Goal: Task Accomplishment & Management: Use online tool/utility

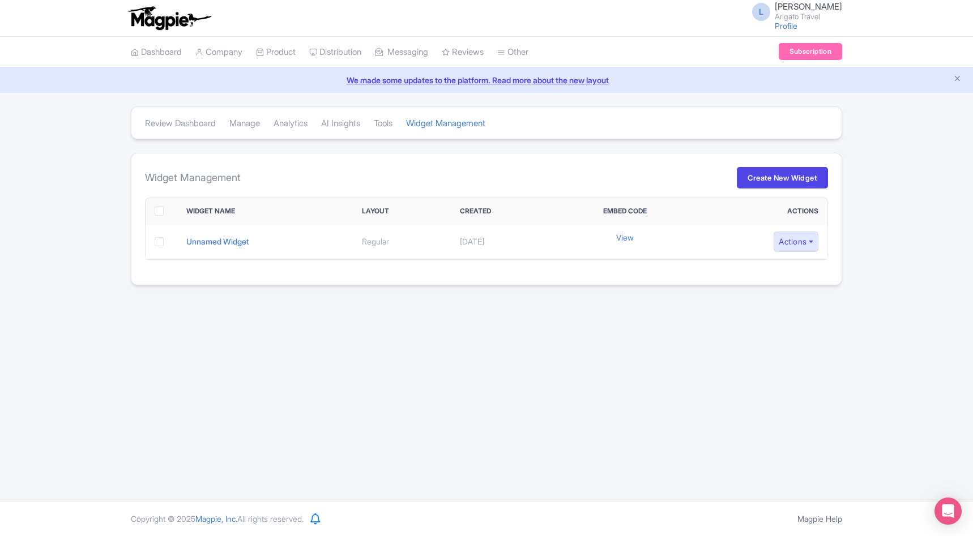
click at [384, 369] on div "L [PERSON_NAME] Travel Profile Users Settings Sign out Dashboard Company Produc…" at bounding box center [486, 250] width 973 height 501
click at [88, 261] on div "Review Dashboard [GEOGRAPHIC_DATA] Analytics AI Insights Tools Widget Managemen…" at bounding box center [486, 202] width 973 height 192
click at [392, 123] on link "Tools" at bounding box center [383, 123] width 19 height 31
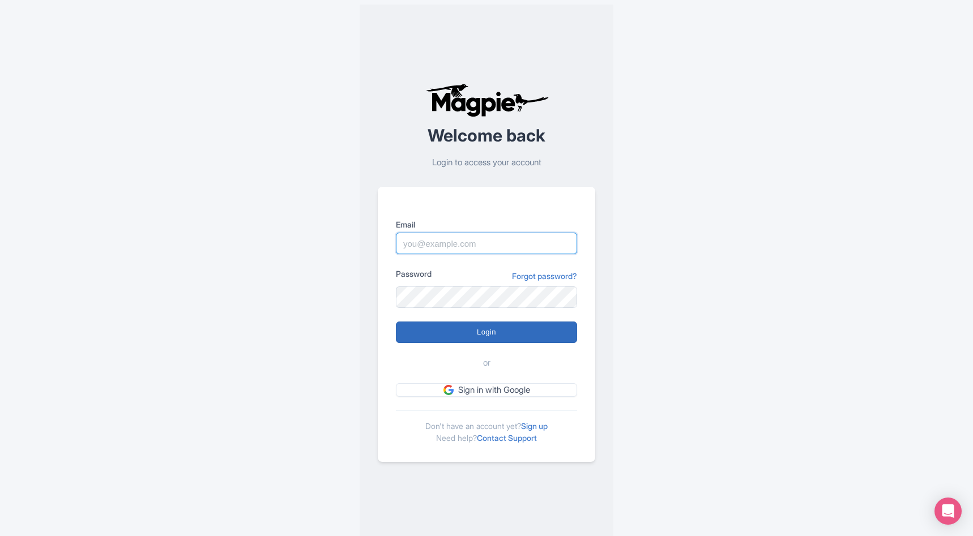
type input "lauren.shannon@arigatojapan.co.jp"
click at [461, 333] on input "Login" at bounding box center [486, 333] width 181 height 22
type input "Logging in..."
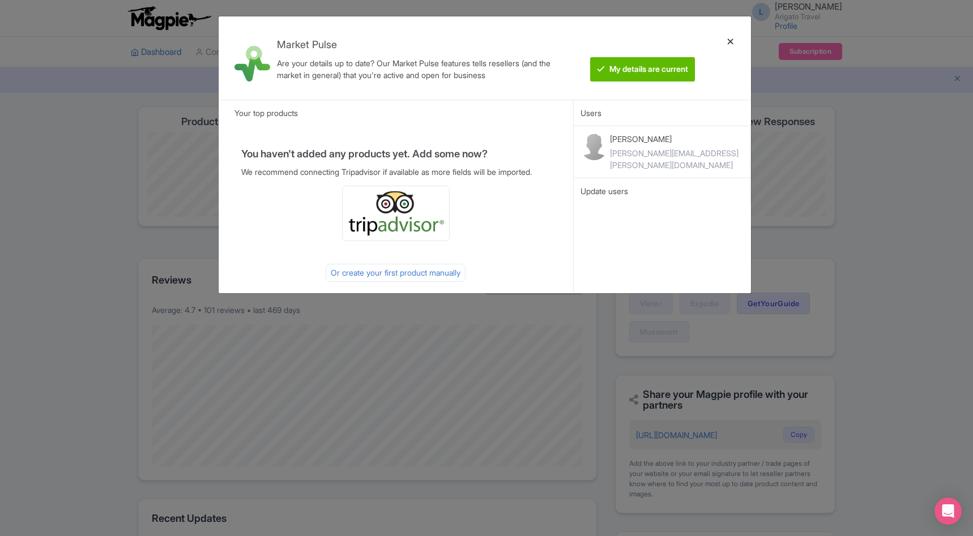
click at [731, 39] on div at bounding box center [730, 57] width 27 height 65
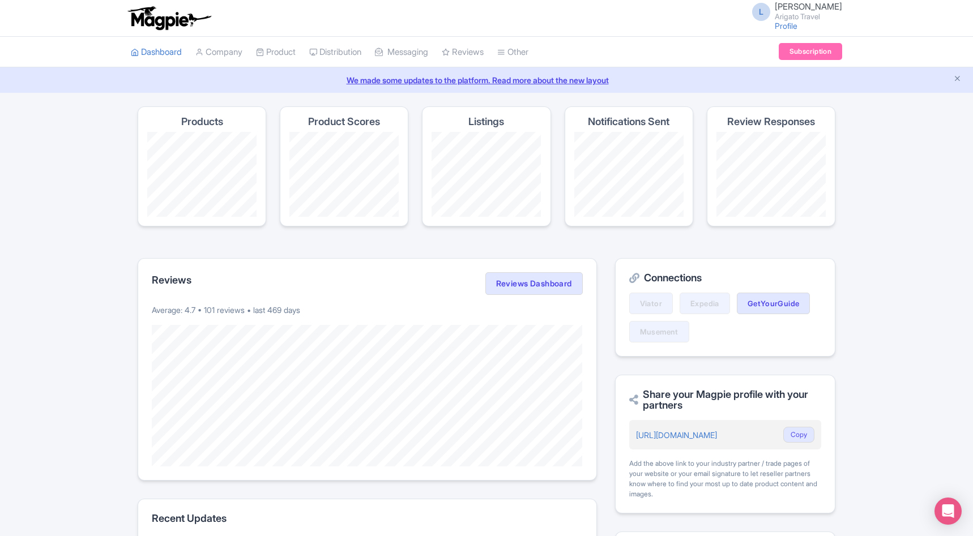
click at [82, 232] on div "Success You have been logged in Magpie recommends Translate your content Using …" at bounding box center [486, 471] width 973 height 730
click at [474, 45] on link "Reviews" at bounding box center [463, 52] width 42 height 31
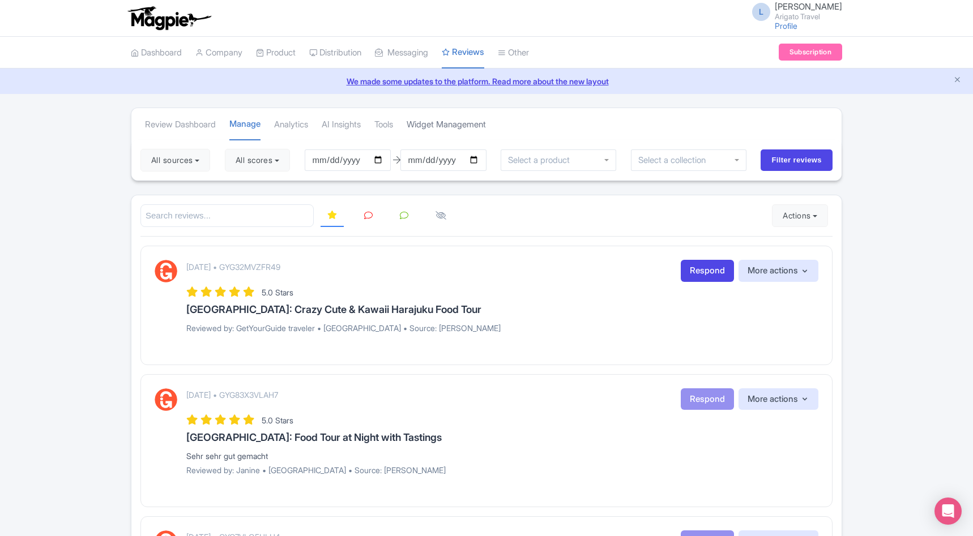
click at [447, 122] on link "Widget Management" at bounding box center [446, 124] width 79 height 31
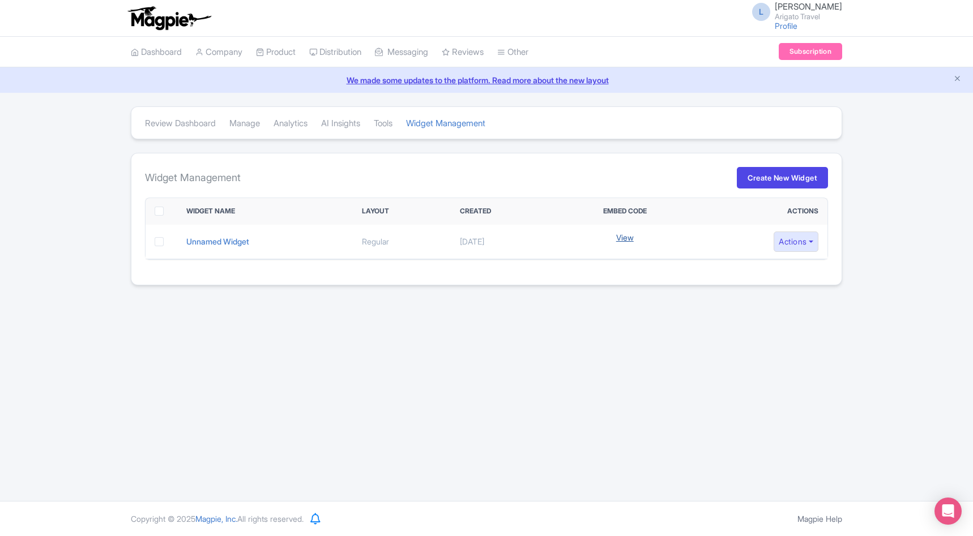
click at [632, 236] on link "View" at bounding box center [625, 238] width 18 height 12
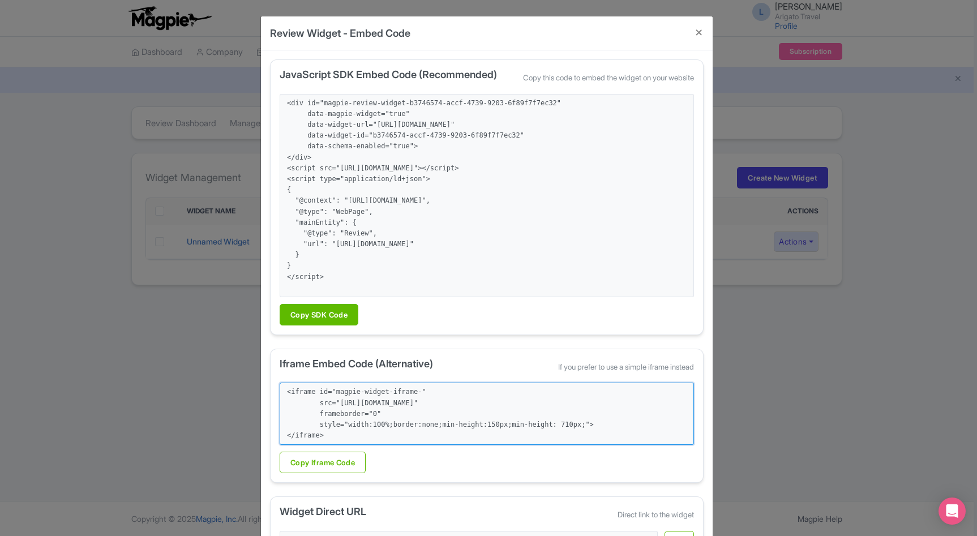
click at [363, 407] on textarea "<iframe id="magpie-widget-iframe-" src="[URL][DOMAIN_NAME]" frameborder="0" sty…" at bounding box center [487, 414] width 414 height 62
drag, startPoint x: 339, startPoint y: 403, endPoint x: 632, endPoint y: 400, distance: 293.3
click at [632, 400] on textarea "<iframe id="magpie-widget-iframe-" src="[URL][DOMAIN_NAME]" frameborder="0" sty…" at bounding box center [487, 414] width 414 height 62
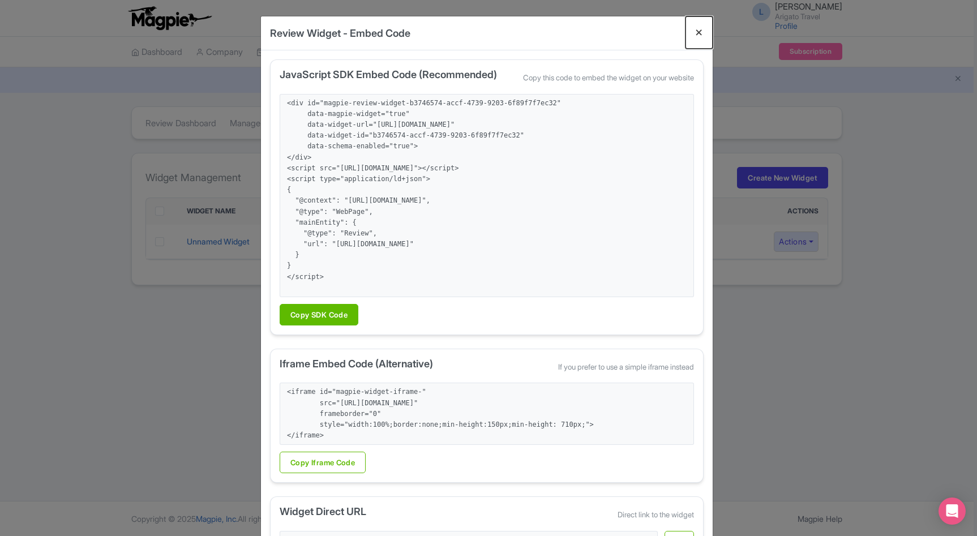
click at [699, 29] on button "Close" at bounding box center [699, 32] width 27 height 32
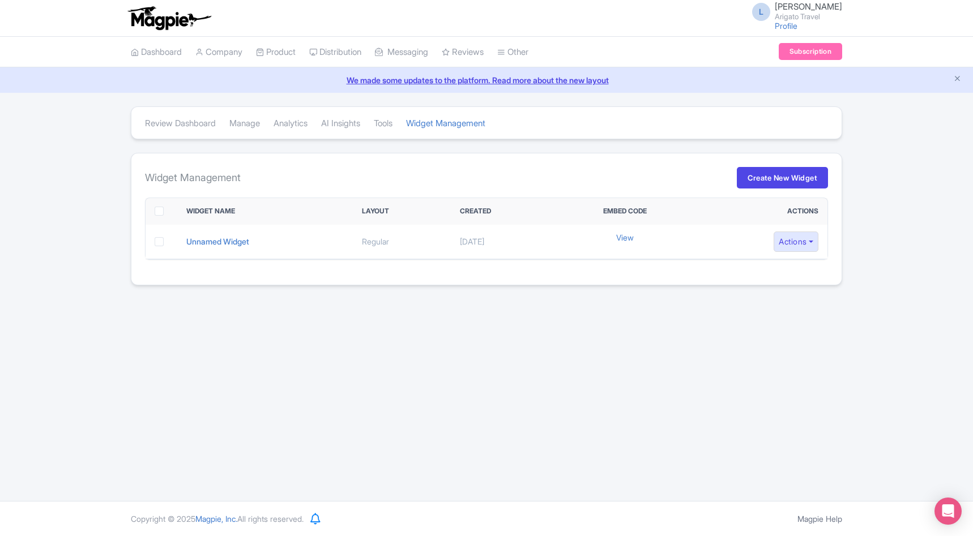
click at [131, 313] on div "L [PERSON_NAME] Travel Profile Users Settings Sign out Dashboard Company Produc…" at bounding box center [486, 250] width 973 height 501
click at [66, 232] on div "Review Dashboard [GEOGRAPHIC_DATA] Analytics AI Insights Tools Widget Managemen…" at bounding box center [486, 202] width 973 height 192
